Goal: Transaction & Acquisition: Purchase product/service

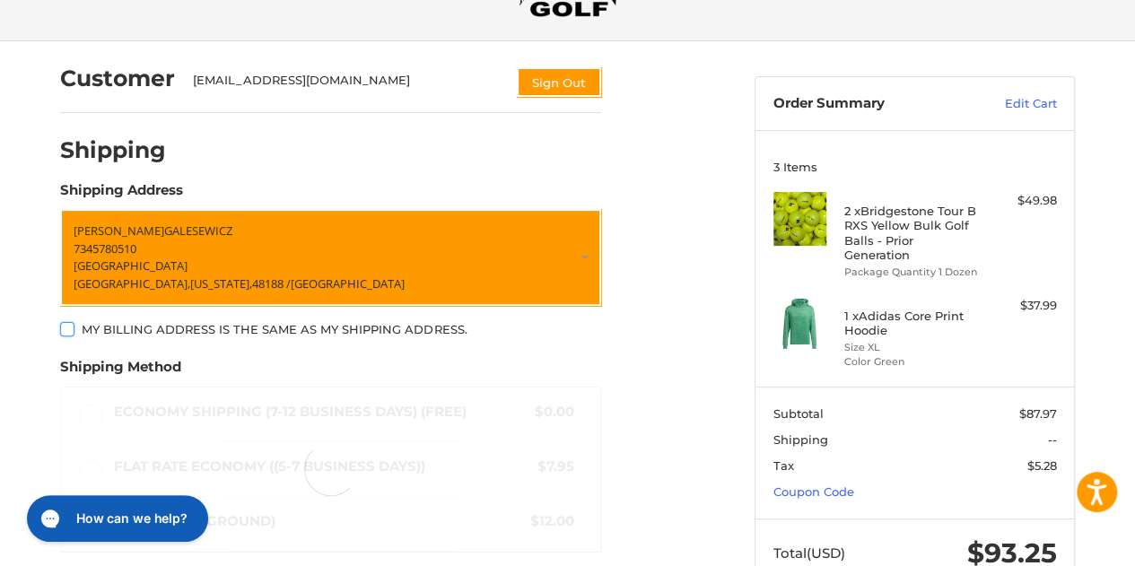
scroll to position [275, 0]
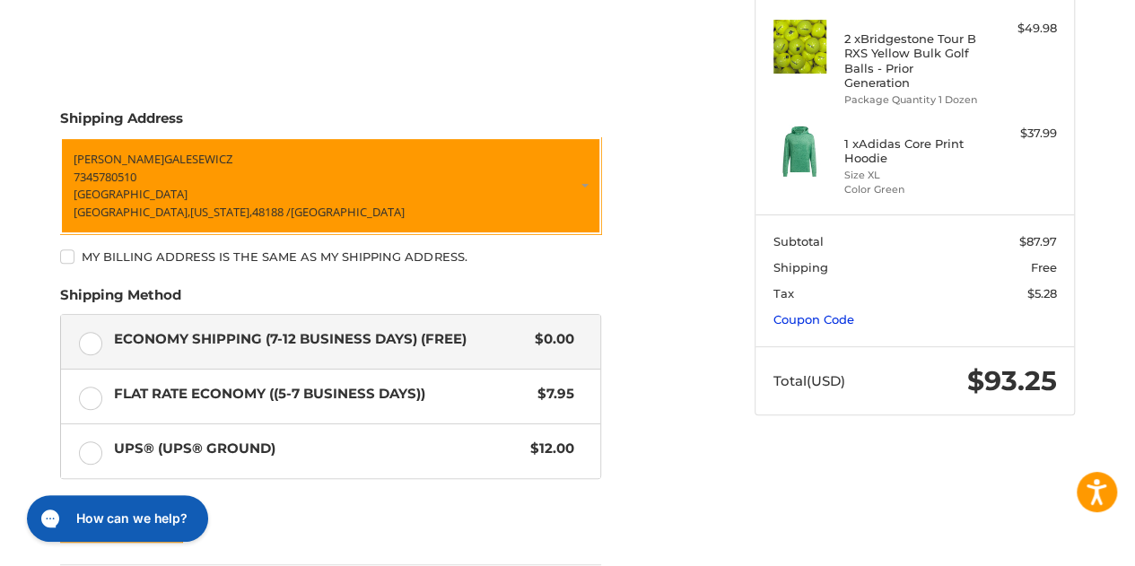
click at [828, 312] on link "Coupon Code" at bounding box center [814, 319] width 81 height 14
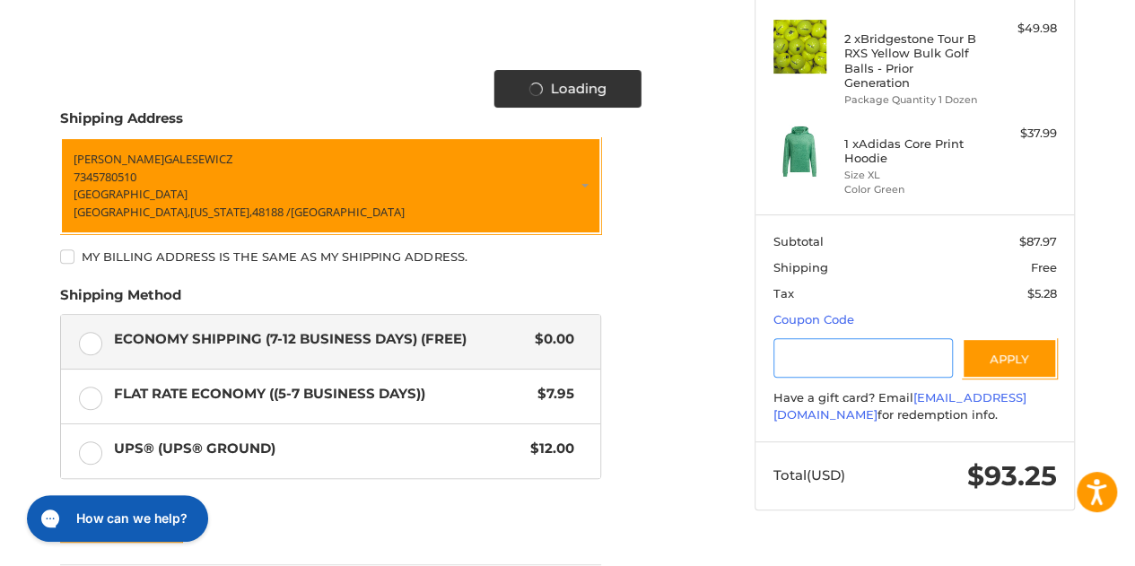
click at [813, 338] on input "Gift Certificate or Coupon Code" at bounding box center [864, 358] width 180 height 40
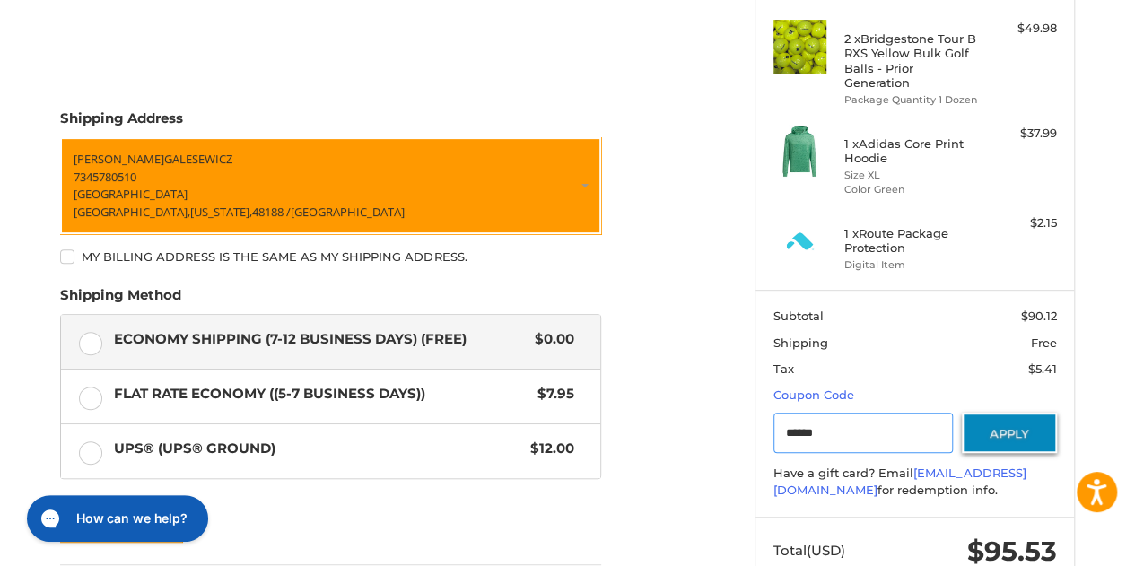
type input "******"
click at [1027, 430] on button "Apply" at bounding box center [1009, 433] width 95 height 40
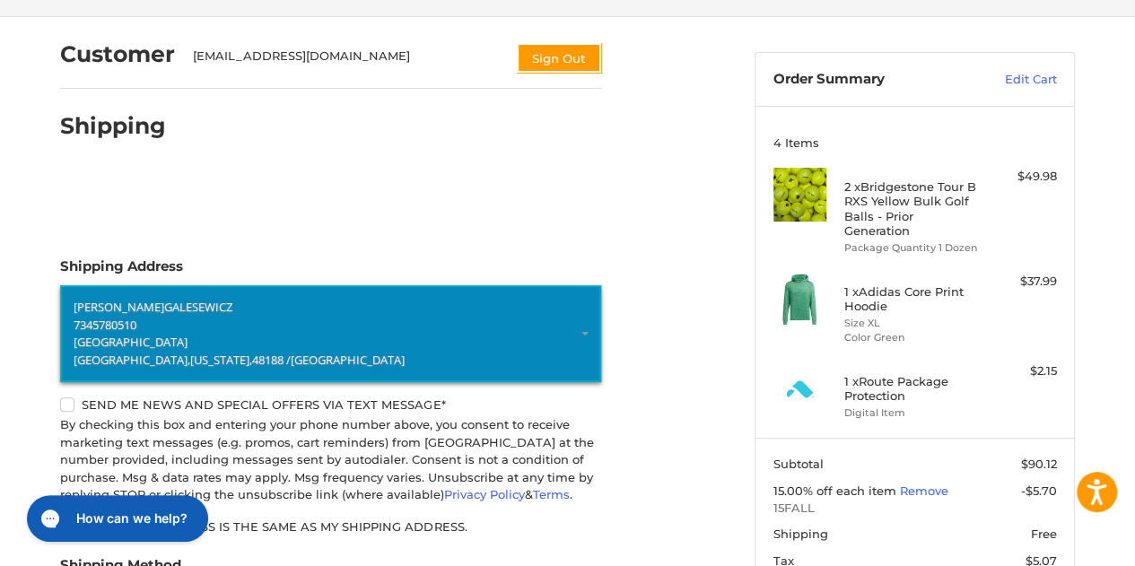
scroll to position [73, 0]
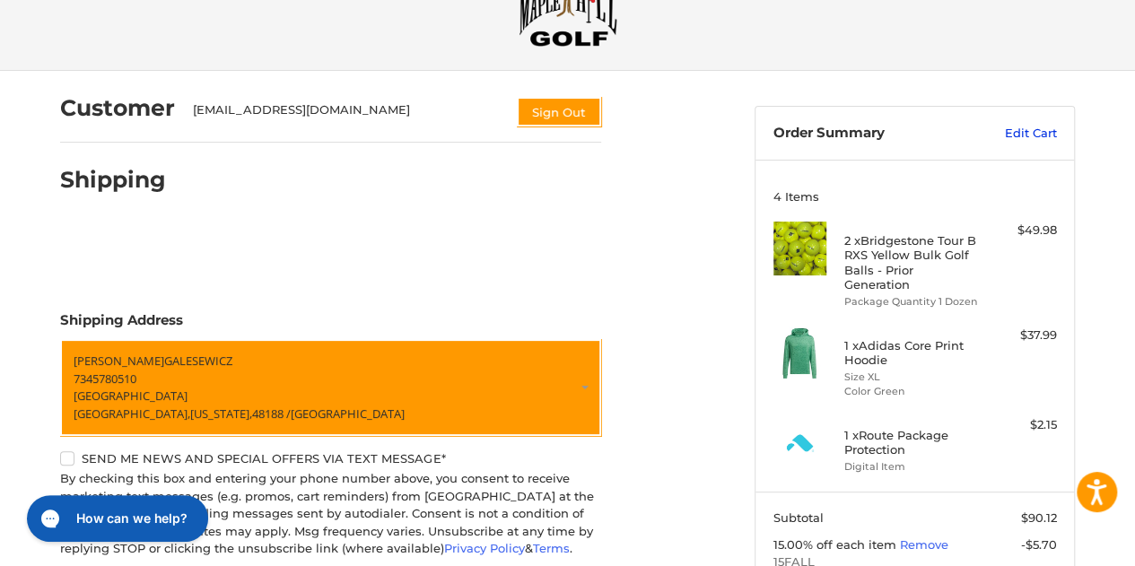
click at [1029, 129] on link "Edit Cart" at bounding box center [1012, 134] width 91 height 18
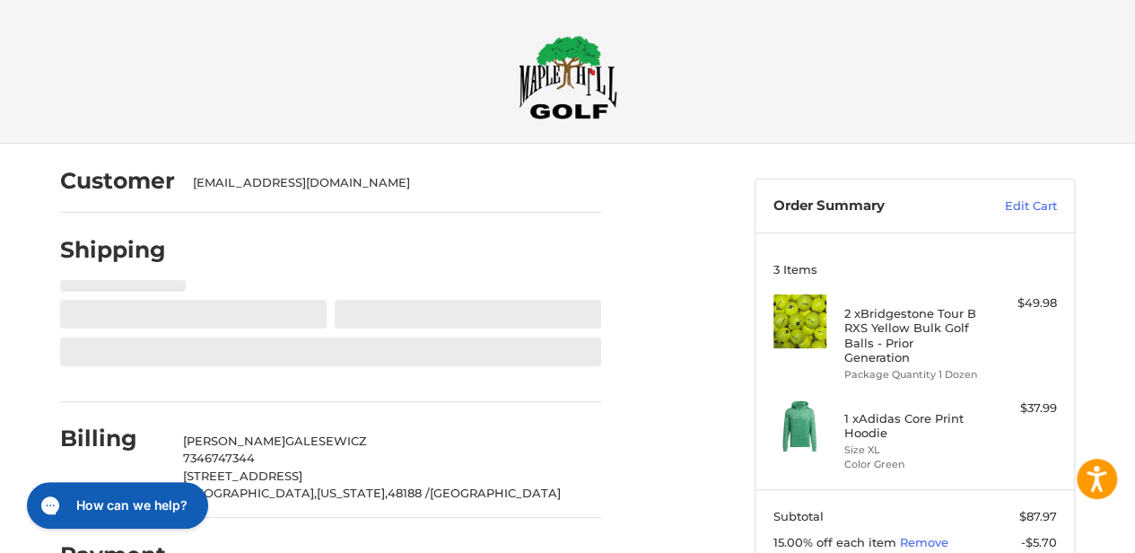
select select "**"
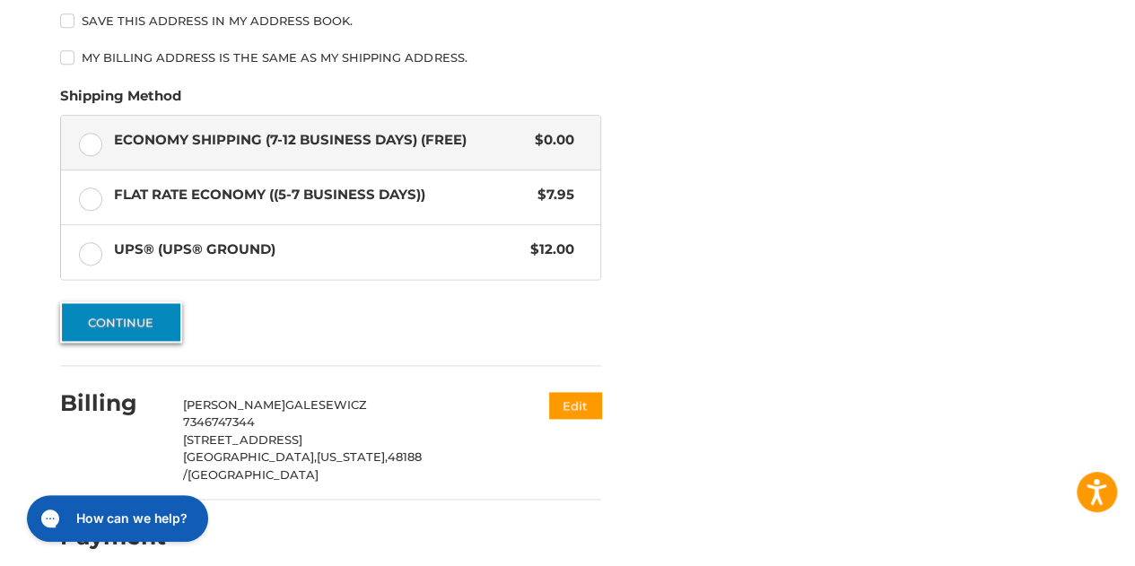
scroll to position [1027, 0]
click at [99, 321] on button "Continue" at bounding box center [121, 322] width 122 height 41
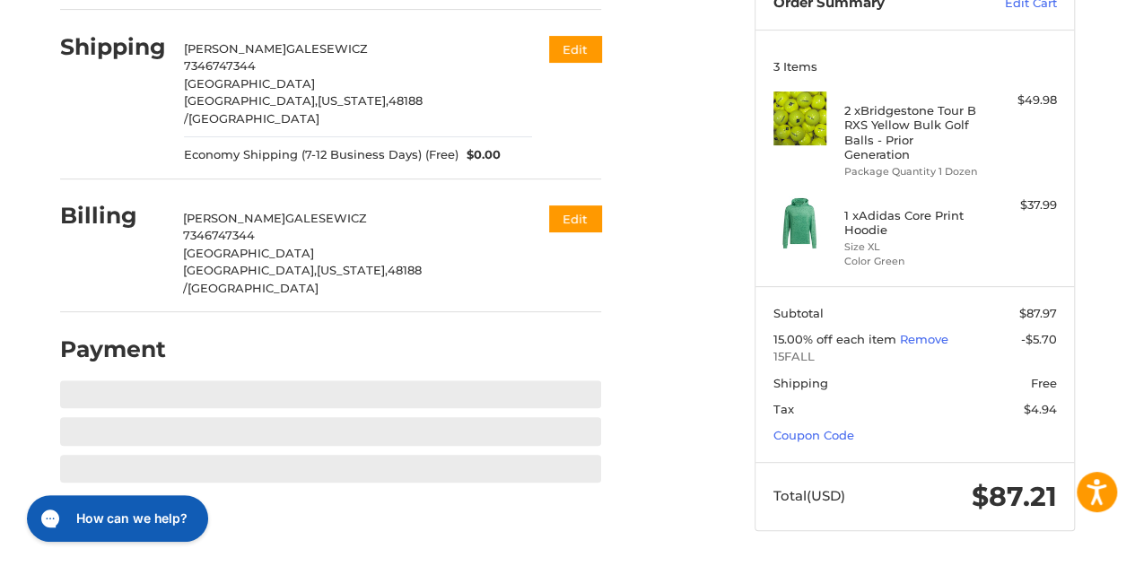
scroll to position [186, 0]
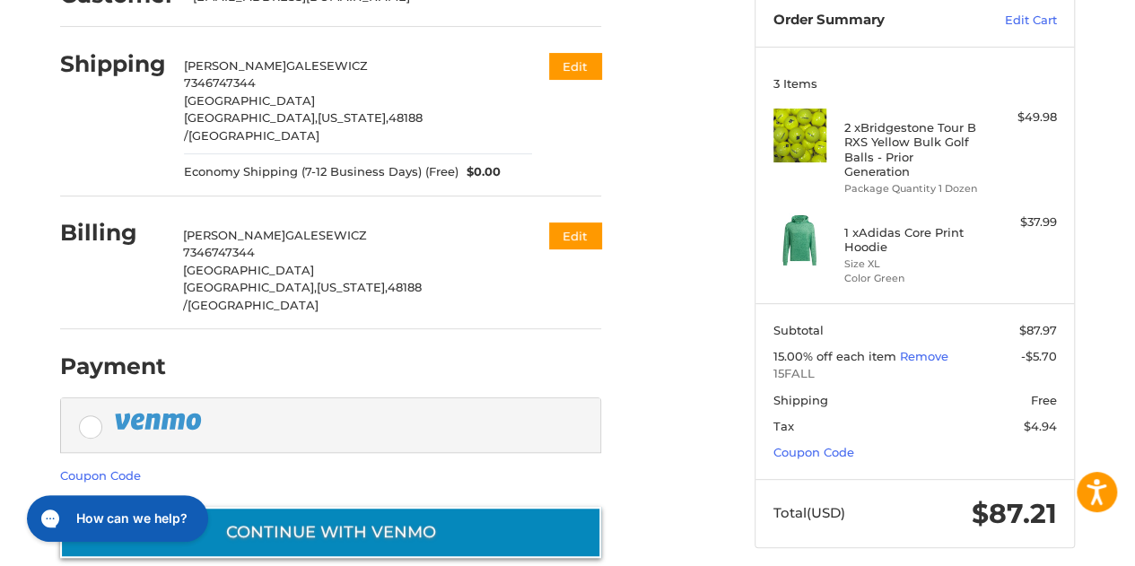
click at [488, 507] on button "Continue with Venmo" at bounding box center [330, 532] width 541 height 51
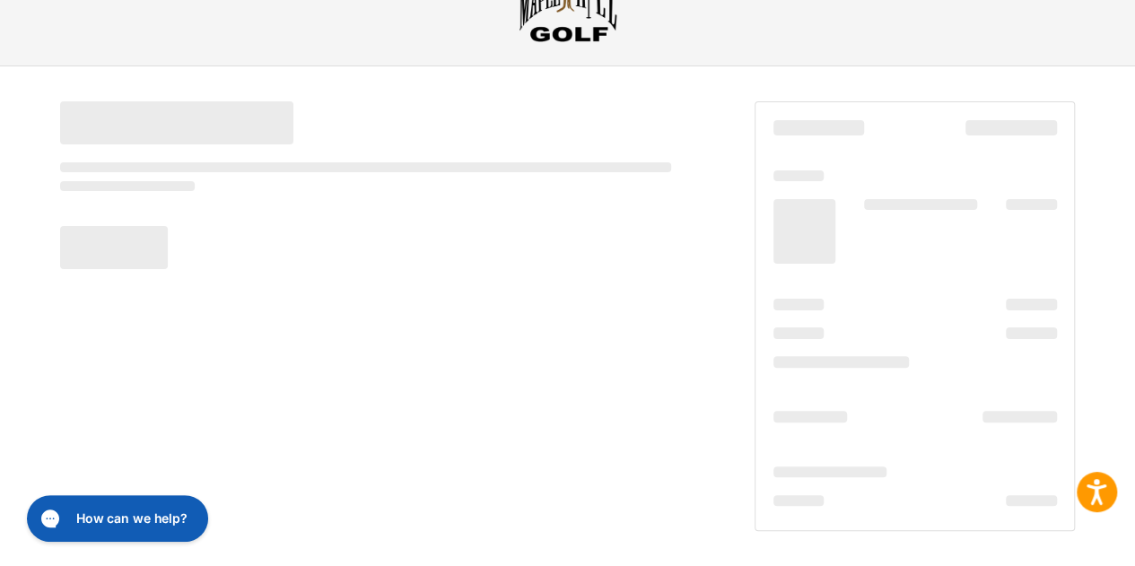
scroll to position [77, 0]
